Goal: Information Seeking & Learning: Learn about a topic

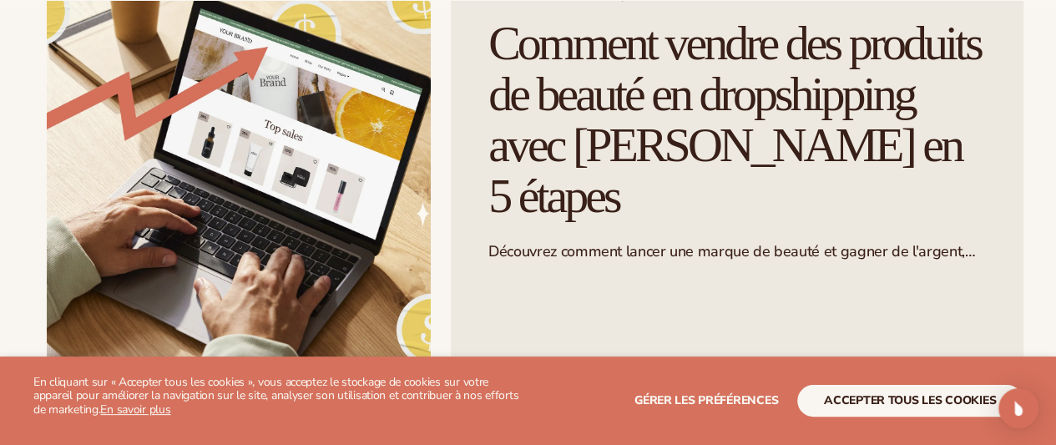
scroll to position [186, 0]
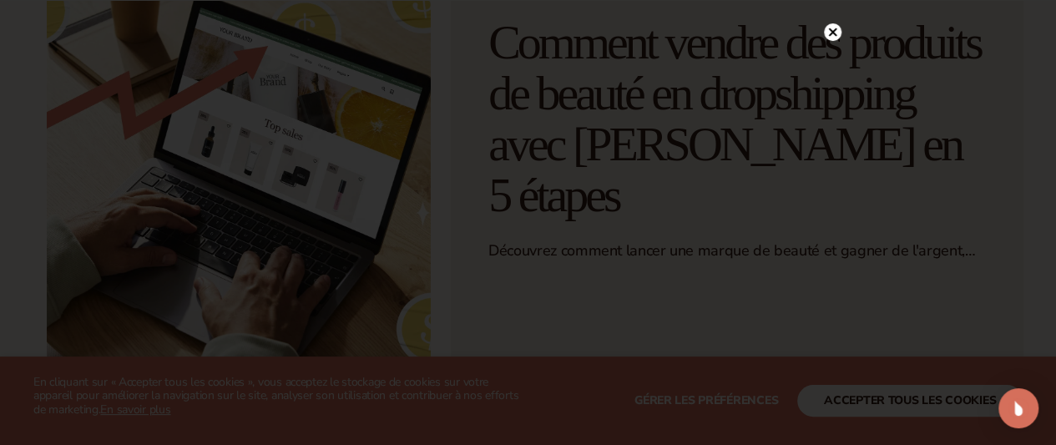
click at [831, 27] on circle at bounding box center [833, 32] width 18 height 18
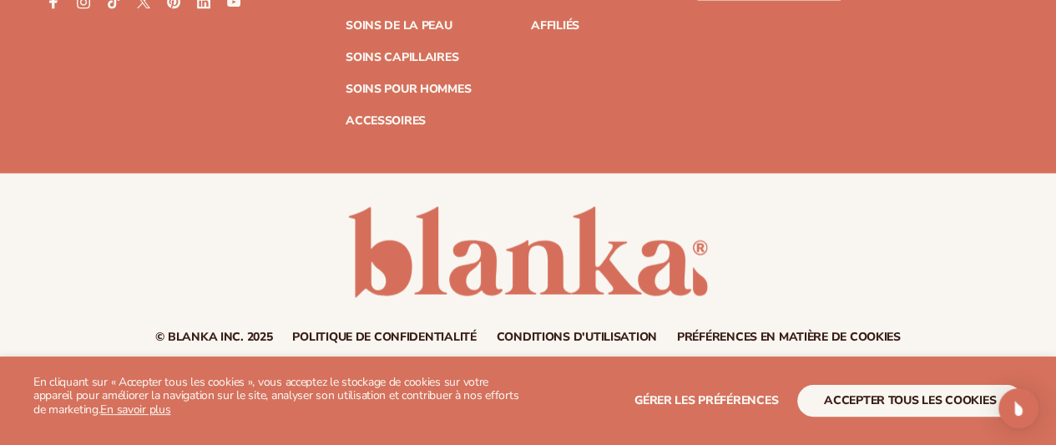
scroll to position [8344, 0]
click at [346, 33] on font "Soins de la peau" at bounding box center [399, 26] width 107 height 16
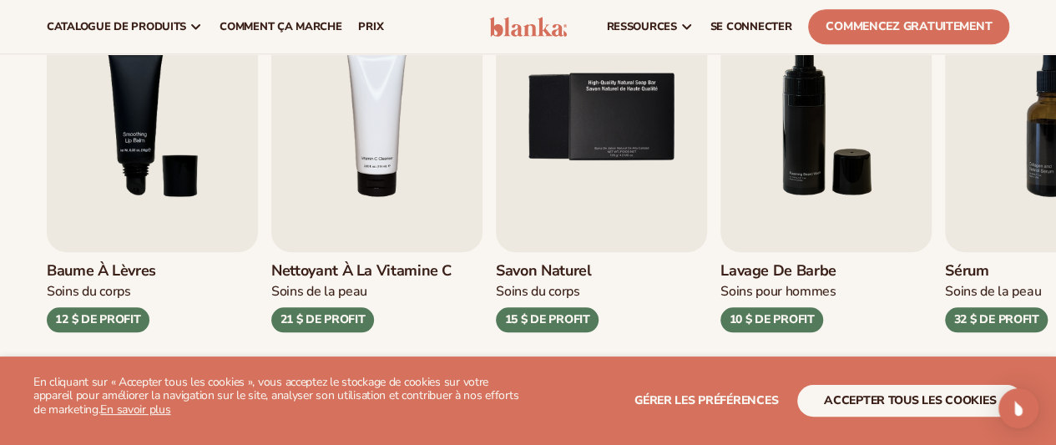
scroll to position [622, 0]
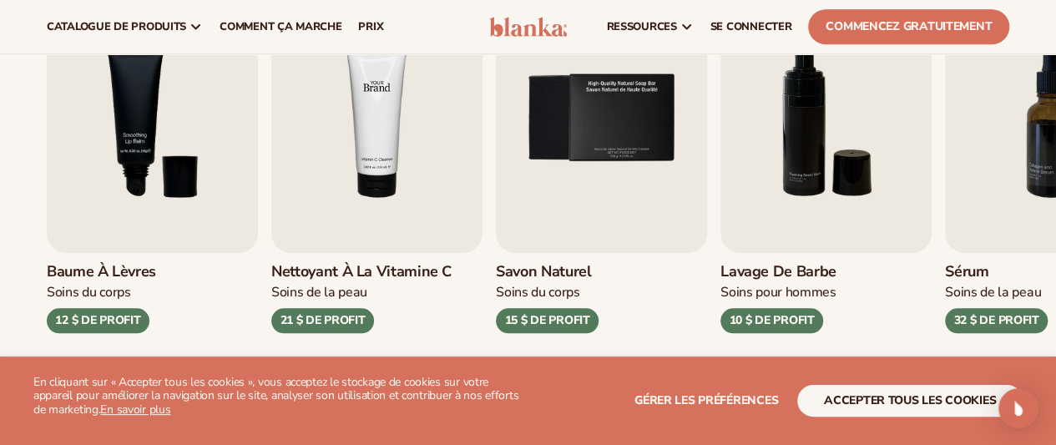
click at [381, 174] on img "4 / 9" at bounding box center [376, 118] width 211 height 270
click at [381, 271] on font "Nettoyant à la vitamine C" at bounding box center [361, 271] width 180 height 20
click at [349, 250] on img "4 / 9" at bounding box center [376, 118] width 211 height 270
click at [357, 172] on img "4 / 9" at bounding box center [376, 118] width 211 height 270
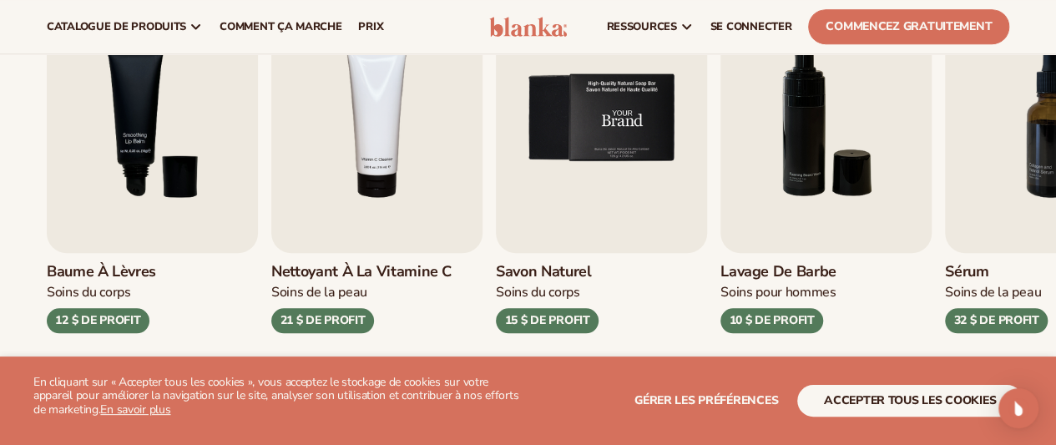
click at [556, 198] on img "5 / 9" at bounding box center [601, 118] width 211 height 270
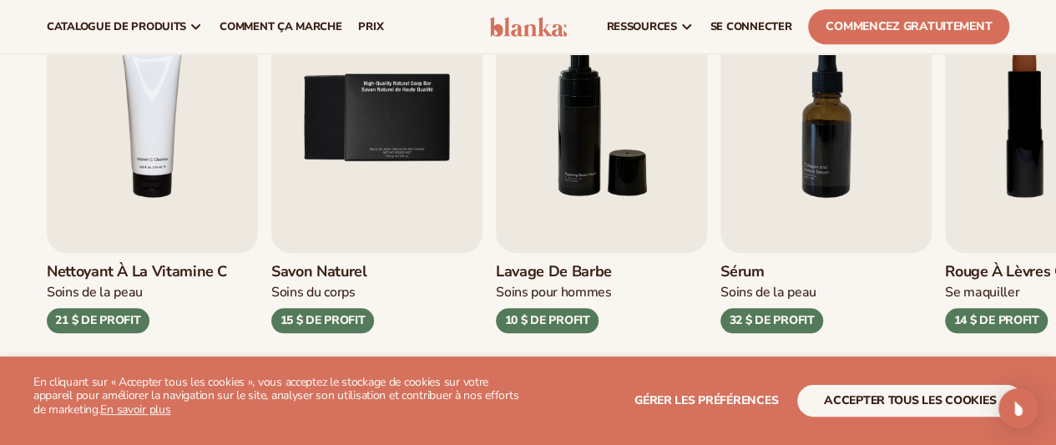
click at [534, 331] on div "10 $ DE PROFIT" at bounding box center [547, 320] width 103 height 25
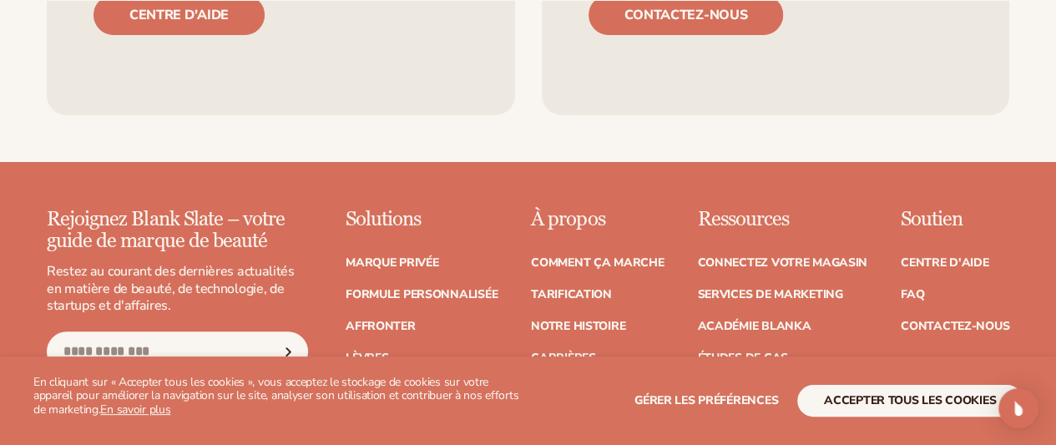
scroll to position [3345, 0]
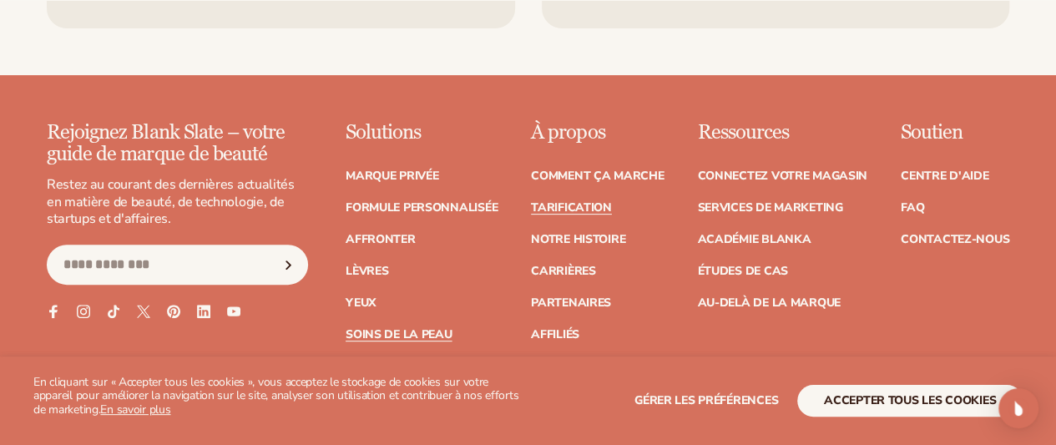
click at [531, 199] on font "Tarification" at bounding box center [571, 207] width 81 height 16
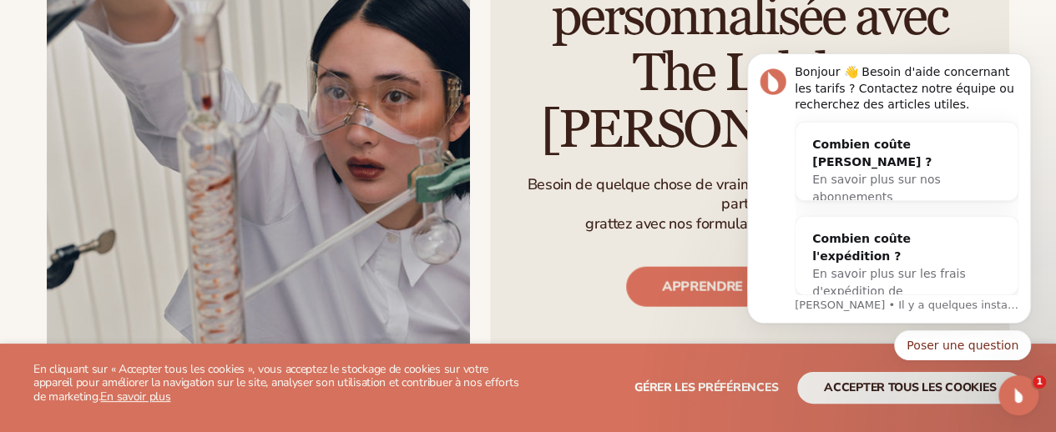
scroll to position [1900, 93]
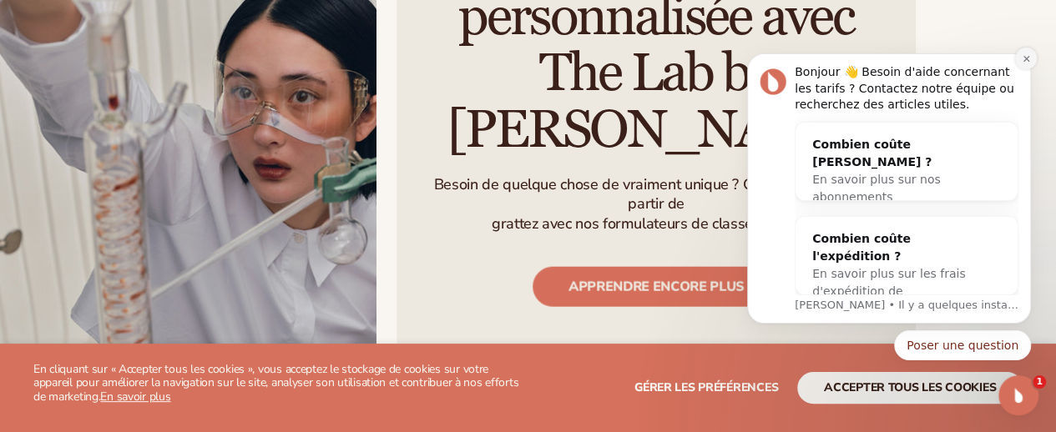
click at [1023, 61] on icon "Notification de rejet" at bounding box center [1025, 58] width 6 height 6
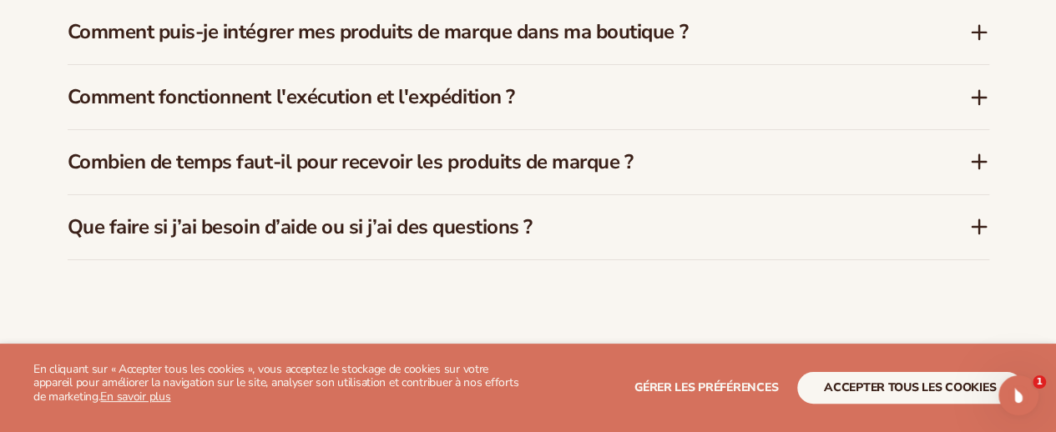
scroll to position [2798, 0]
click at [971, 151] on icon at bounding box center [979, 161] width 20 height 20
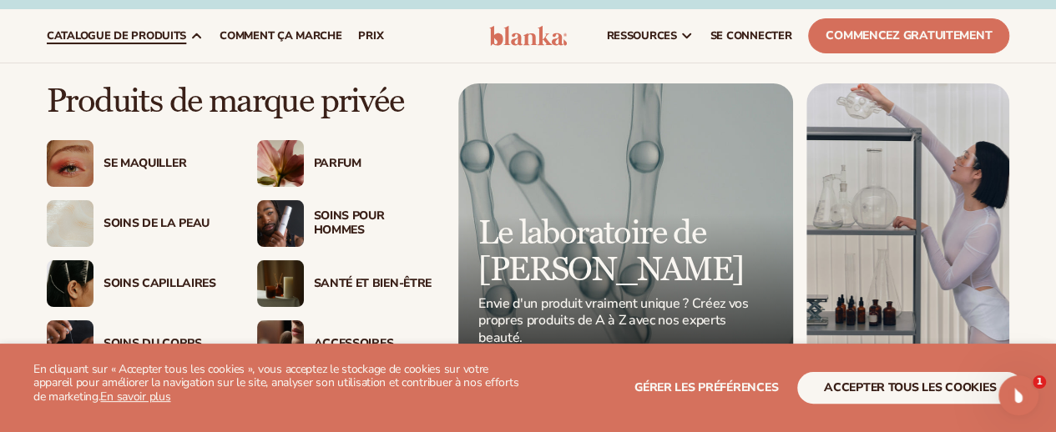
scroll to position [18, 0]
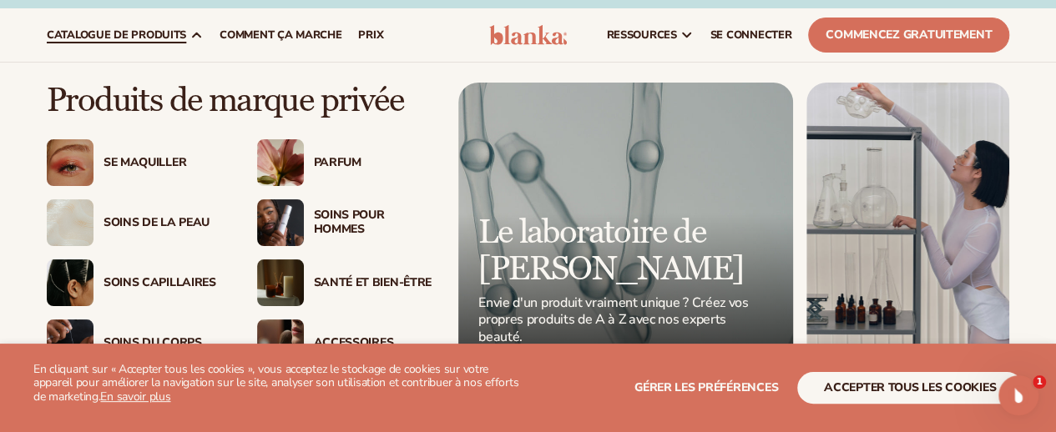
click at [169, 230] on font "Soins de la peau" at bounding box center [156, 222] width 106 height 16
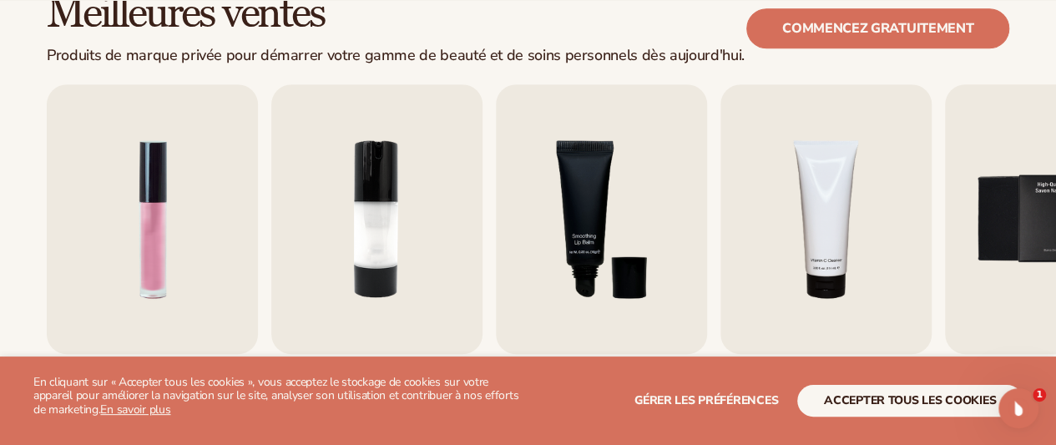
scroll to position [577, 0]
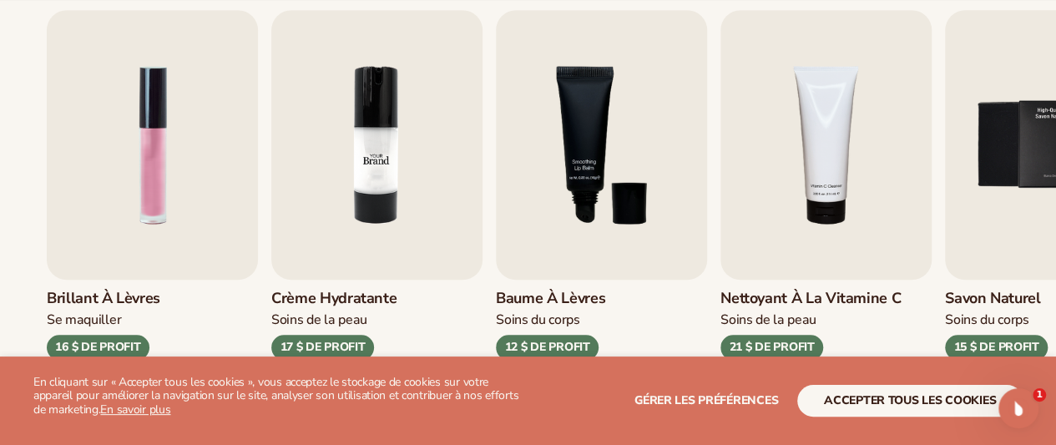
click at [350, 213] on img "2 / 9" at bounding box center [376, 145] width 211 height 270
click at [434, 179] on img "2 / 9" at bounding box center [376, 145] width 211 height 270
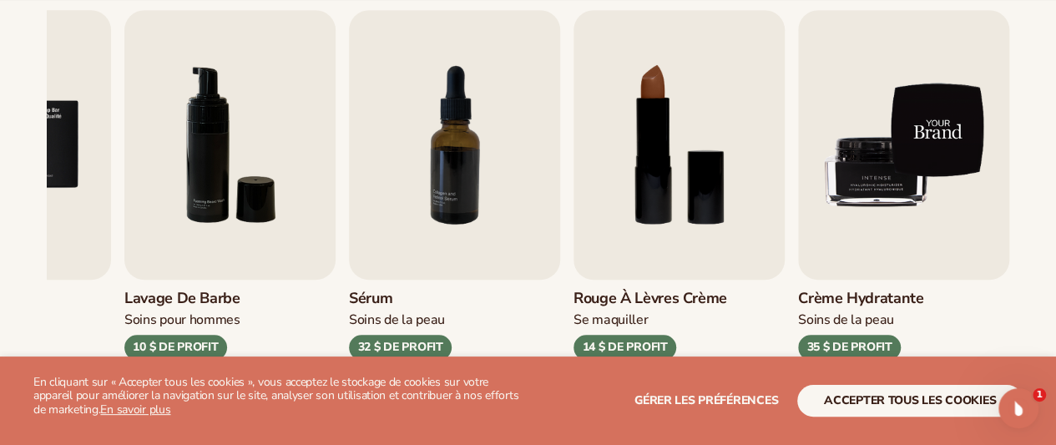
click at [920, 169] on img "9 / 9" at bounding box center [903, 145] width 211 height 270
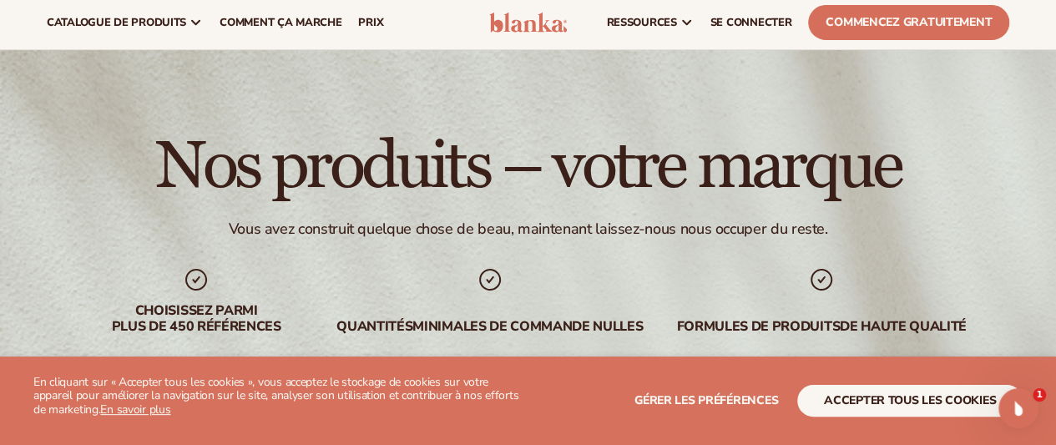
scroll to position [0, 0]
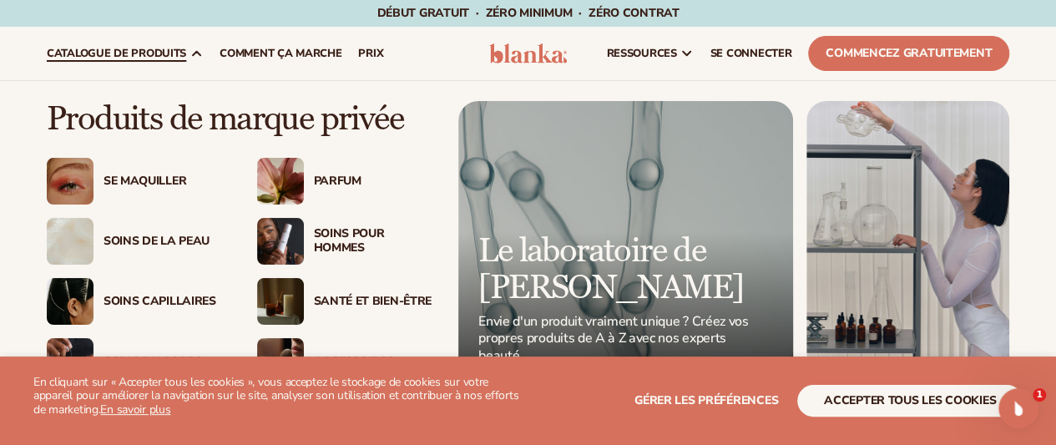
click at [553, 263] on font "Le laboratoire de [PERSON_NAME]" at bounding box center [610, 269] width 265 height 78
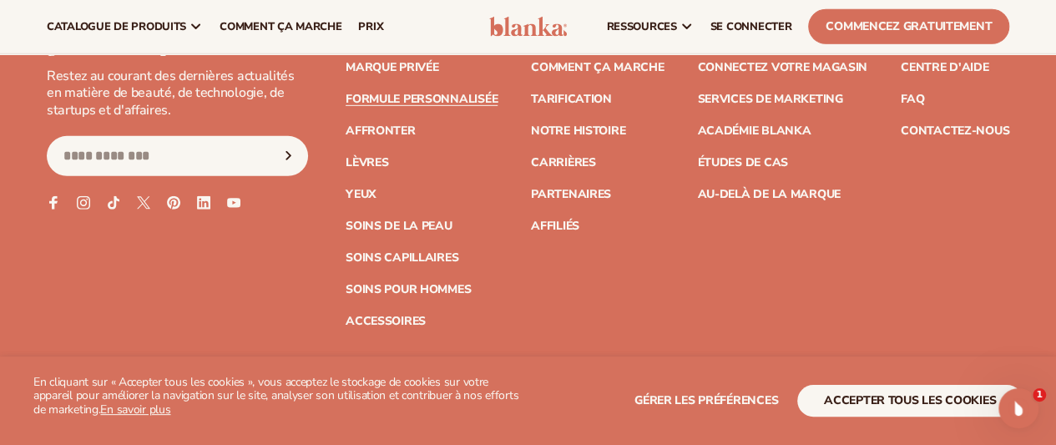
scroll to position [2541, 0]
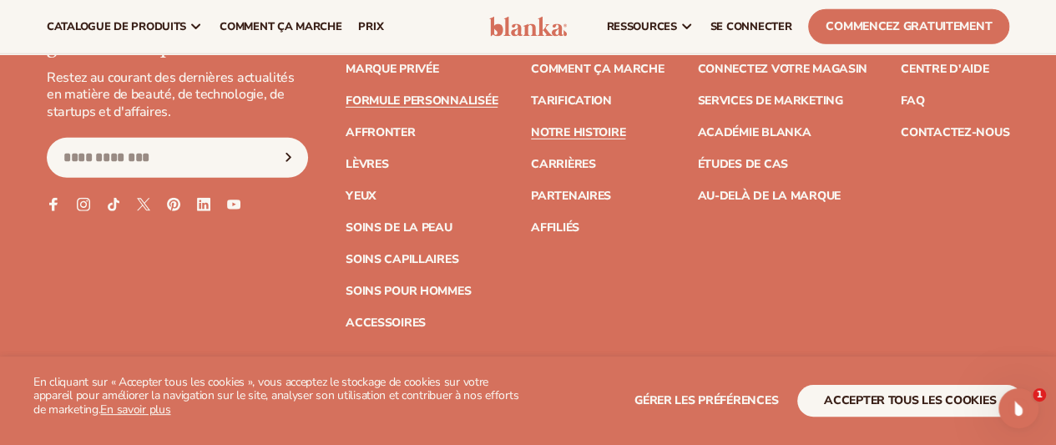
click at [531, 140] on font "Notre histoire" at bounding box center [578, 132] width 94 height 16
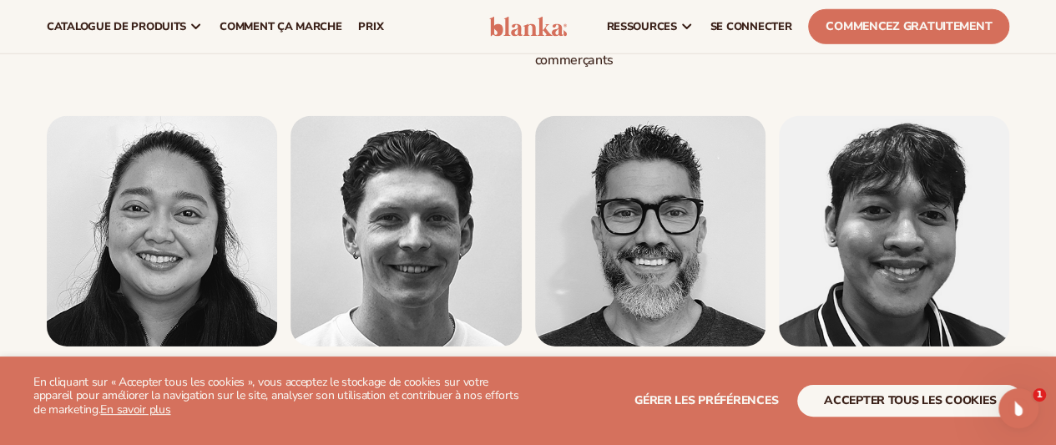
scroll to position [2511, 0]
